Goal: Task Accomplishment & Management: Complete application form

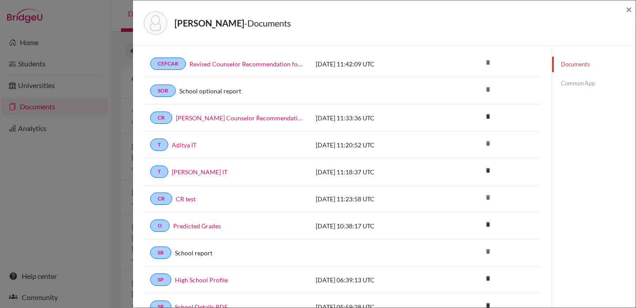
scroll to position [38, 0]
click at [627, 9] on span "×" at bounding box center [629, 9] width 6 height 13
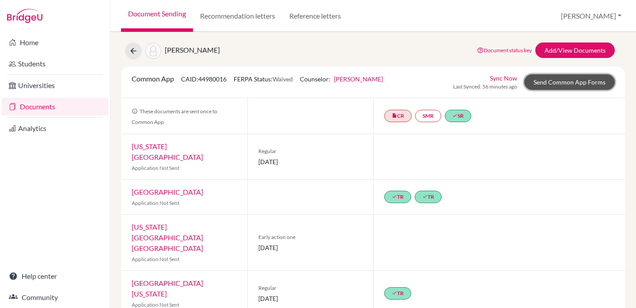
click at [541, 84] on link "Send Common App Forms" at bounding box center [569, 81] width 91 height 15
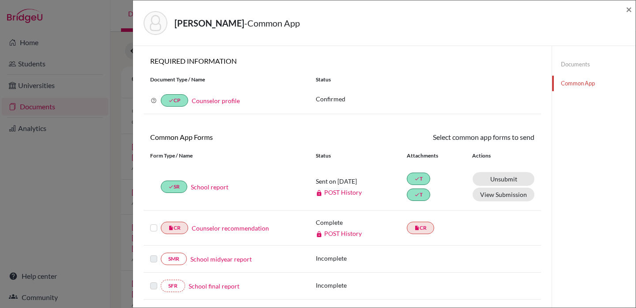
click at [236, 228] on link "Counselor recommendation" at bounding box center [230, 227] width 77 height 9
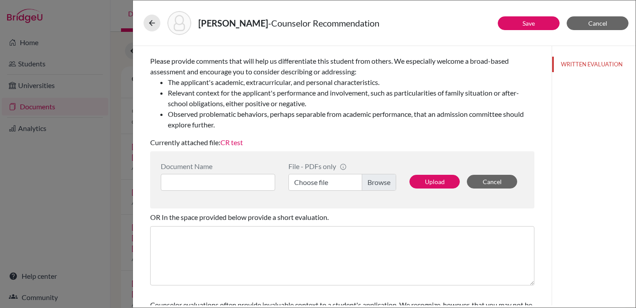
scroll to position [126, 0]
drag, startPoint x: 255, startPoint y: 141, endPoint x: 141, endPoint y: 143, distance: 114.5
click at [141, 143] on div "You can submit this form only one time for this applicant. Your responses and a…" at bounding box center [343, 141] width 406 height 443
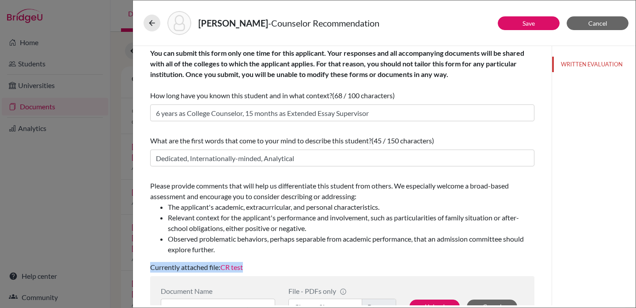
scroll to position [0, 0]
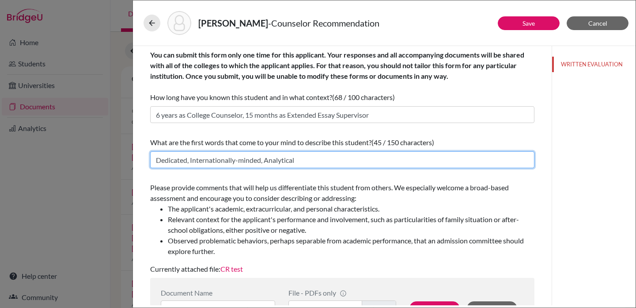
click at [335, 153] on input "Dedicated, Internationally-minded, Analytical" at bounding box center [342, 159] width 384 height 17
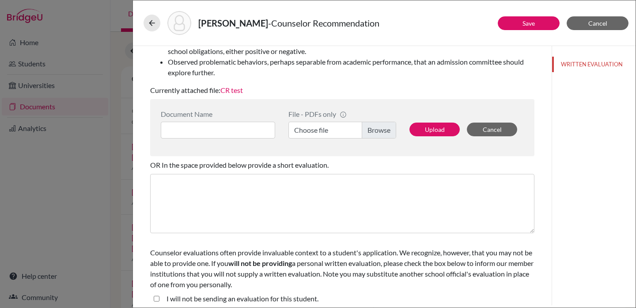
scroll to position [184, 0]
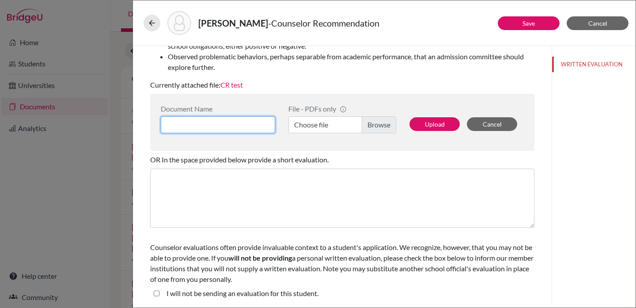
click at [255, 125] on input at bounding box center [218, 124] width 114 height 17
click at [323, 124] on label "Choose file" at bounding box center [343, 124] width 108 height 17
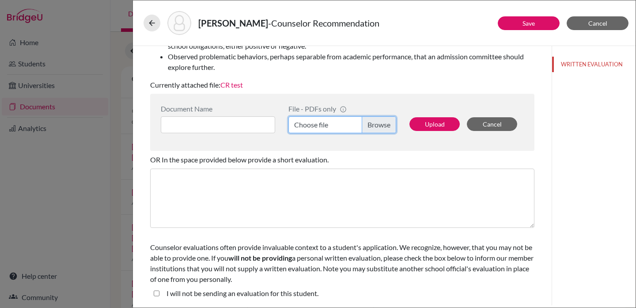
click at [323, 124] on input "Choose file" at bounding box center [343, 124] width 108 height 17
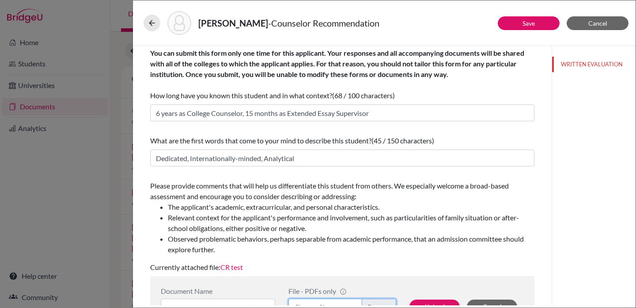
scroll to position [0, 0]
